Goal: Task Accomplishment & Management: Manage account settings

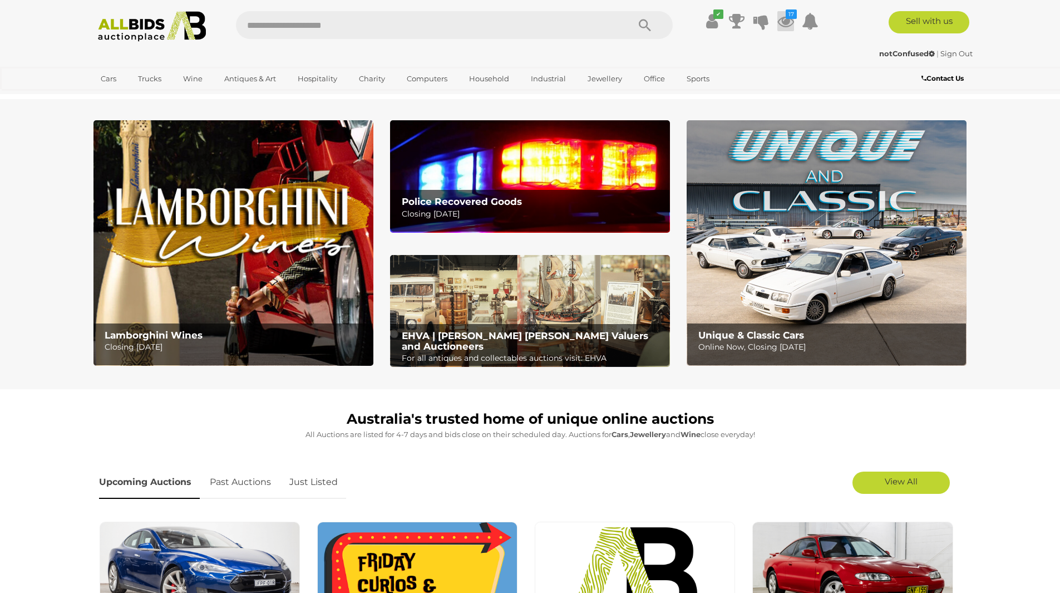
click at [784, 22] on icon at bounding box center [785, 21] width 17 height 20
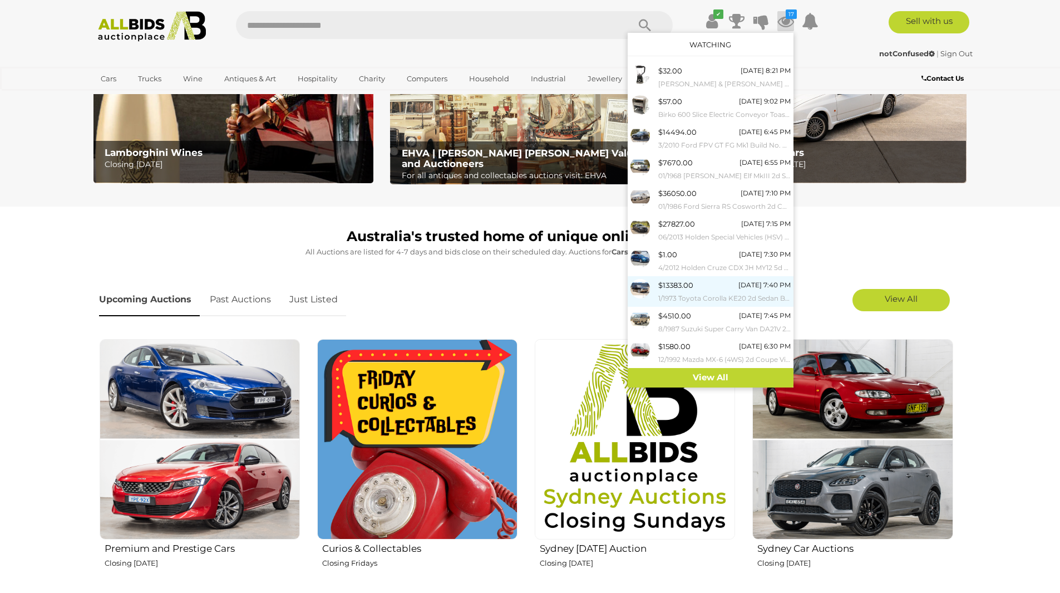
scroll to position [223, 0]
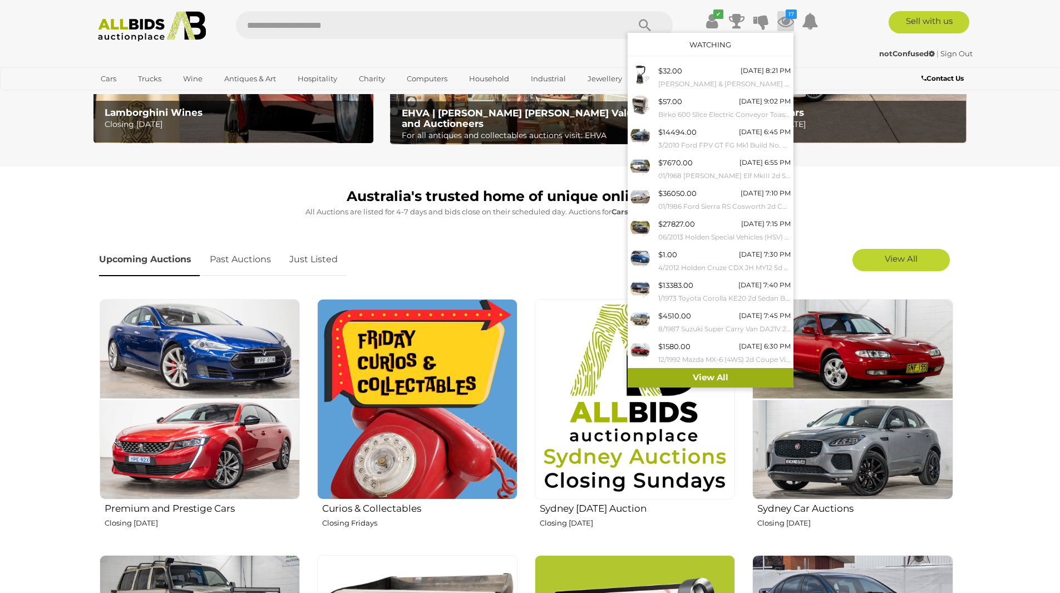
click at [721, 376] on link "View All" at bounding box center [711, 377] width 166 height 19
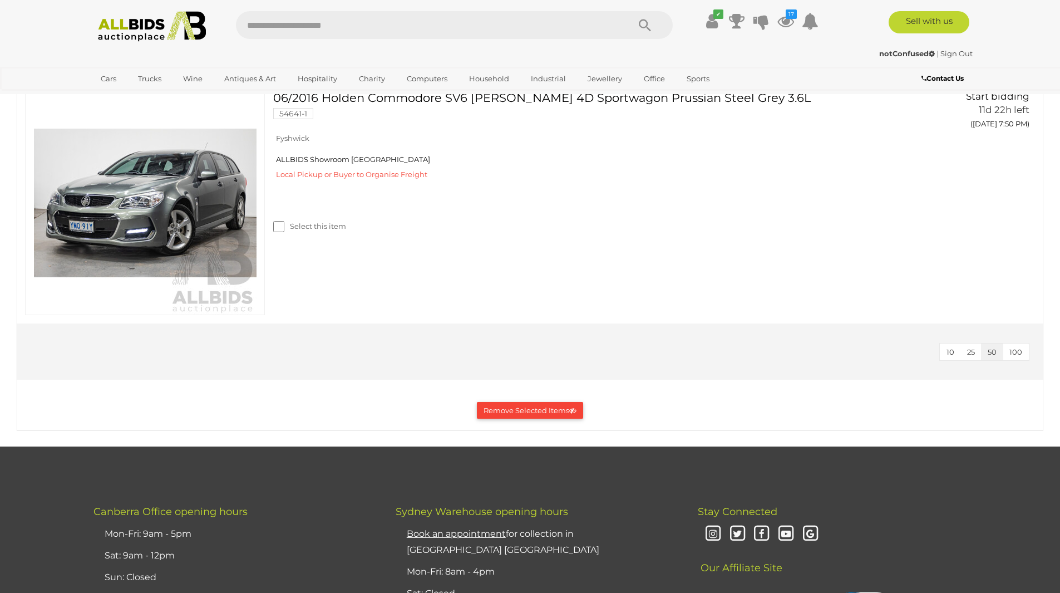
scroll to position [3728, 0]
